Goal: Transaction & Acquisition: Subscribe to service/newsletter

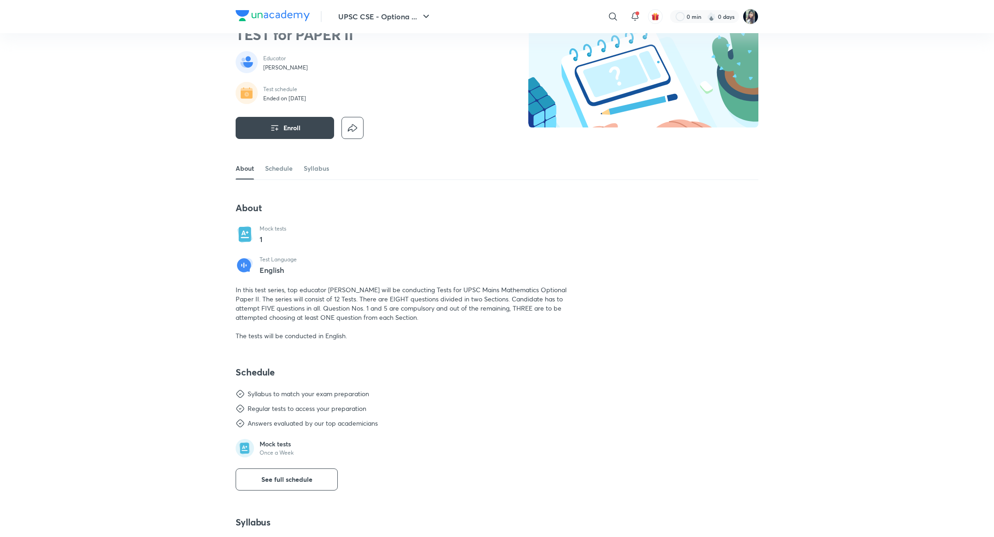
scroll to position [58, 0]
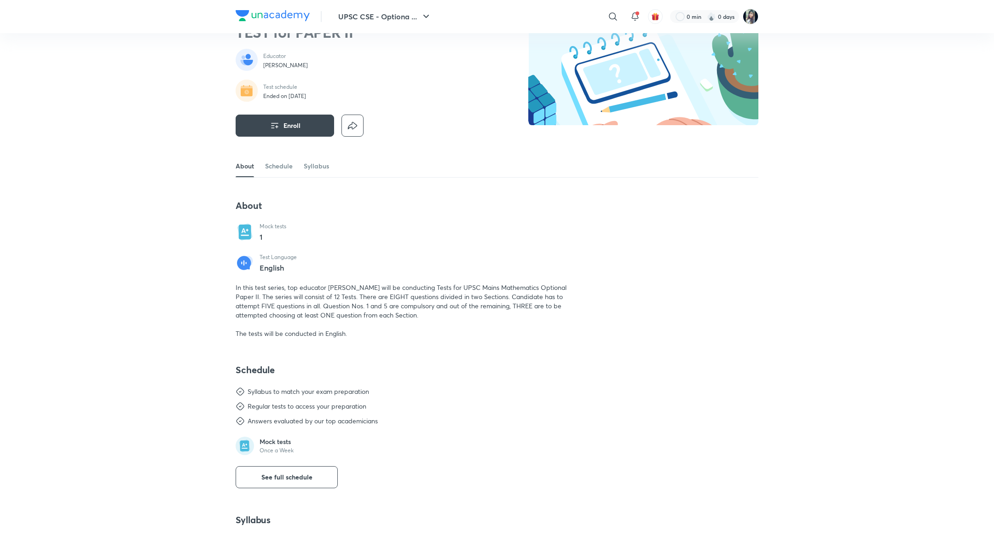
click at [290, 298] on span "In this test series, top educator [PERSON_NAME] will be conducting Tests for UP…" at bounding box center [401, 310] width 331 height 55
click at [313, 296] on span "In this test series, top educator [PERSON_NAME] will be conducting Tests for UP…" at bounding box center [401, 310] width 331 height 55
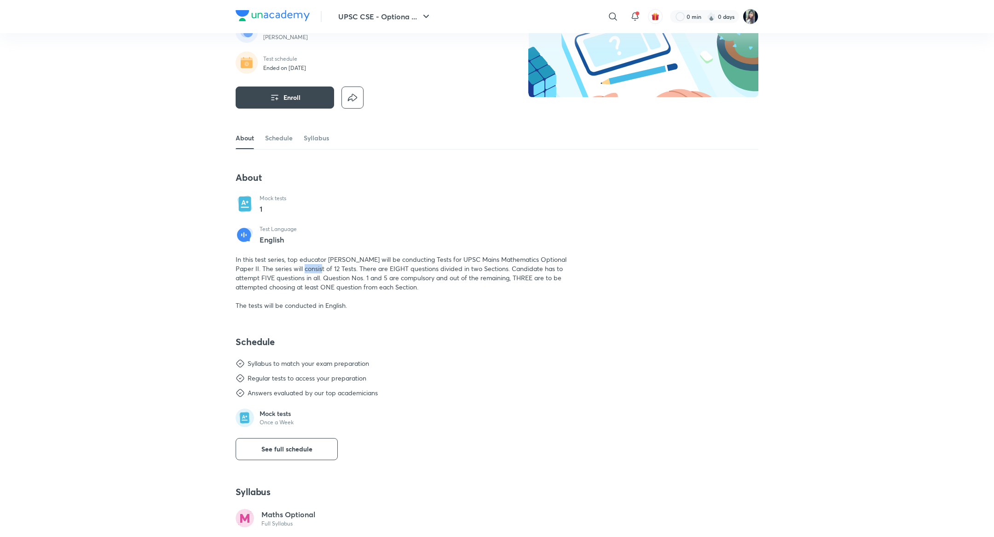
scroll to position [90, 0]
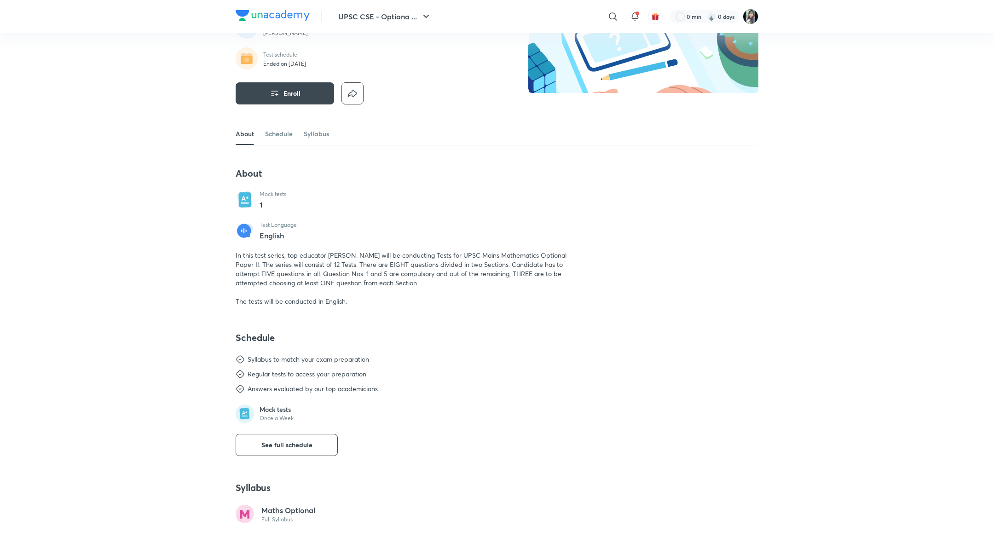
click at [379, 279] on span "In this test series, top educator [PERSON_NAME] will be conducting Tests for UP…" at bounding box center [401, 278] width 331 height 55
click at [335, 283] on span "In this test series, top educator [PERSON_NAME] will be conducting Tests for UP…" at bounding box center [401, 278] width 331 height 55
click at [342, 295] on div "In this test series, top educator [PERSON_NAME] will be conducting Tests for UP…" at bounding box center [409, 278] width 346 height 55
